Goal: Information Seeking & Learning: Learn about a topic

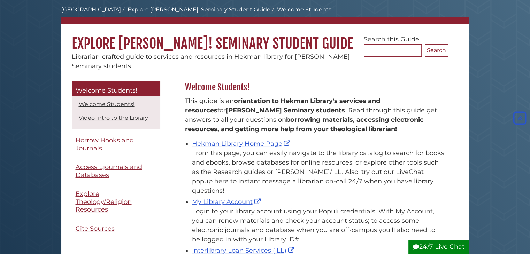
scroll to position [5, 0]
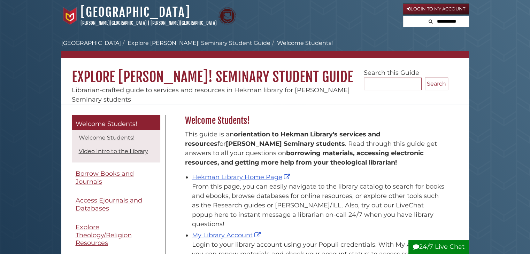
scroll to position [102, 266]
click at [244, 178] on link "Hekman Library Home Page" at bounding box center [242, 177] width 100 height 8
click at [257, 177] on link "Hekman Library Home Page" at bounding box center [242, 177] width 100 height 8
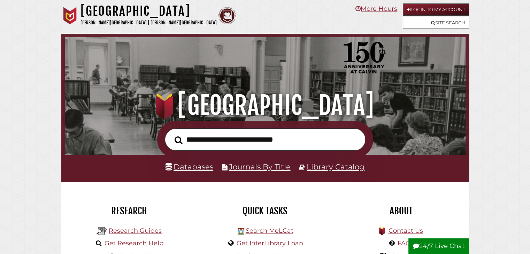
scroll to position [132, 397]
drag, startPoint x: 256, startPoint y: 125, endPoint x: 254, endPoint y: 143, distance: 18.5
click at [254, 143] on form at bounding box center [265, 140] width 216 height 38
click at [254, 143] on input "text" at bounding box center [265, 139] width 201 height 23
type input "**********"
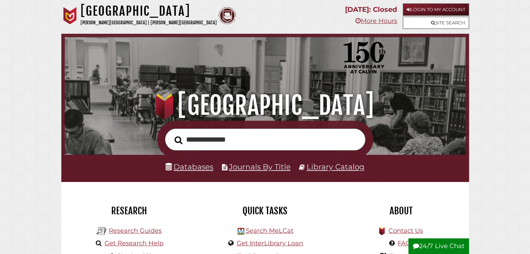
click at [171, 134] on button "Search" at bounding box center [178, 140] width 15 height 12
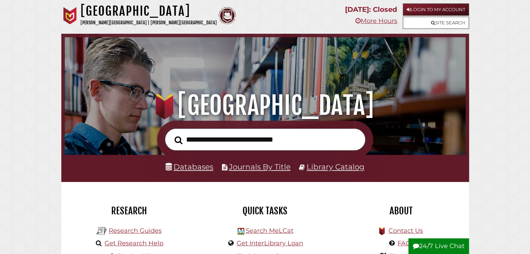
scroll to position [132, 397]
click at [283, 140] on input "text" at bounding box center [265, 139] width 201 height 23
type input "********"
click at [171, 134] on button "Search" at bounding box center [178, 140] width 15 height 12
